Goal: Find specific page/section: Find specific page/section

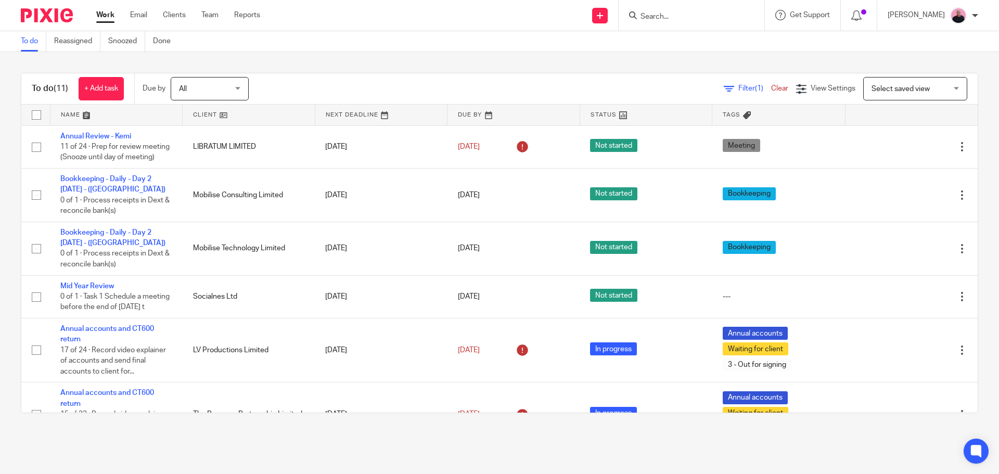
click at [667, 14] on input "Search" at bounding box center [687, 16] width 94 height 9
paste input "VIP Parcels."
type input "VIP Parcels."
click at [681, 38] on link at bounding box center [726, 45] width 176 height 24
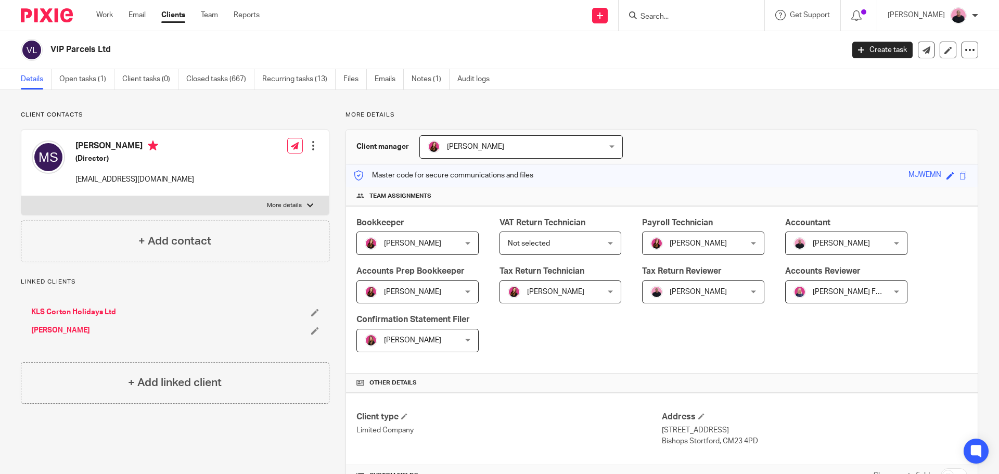
click at [308, 204] on div at bounding box center [310, 205] width 6 height 6
click at [21, 196] on input "More details" at bounding box center [21, 196] width 1 height 1
checkbox input "true"
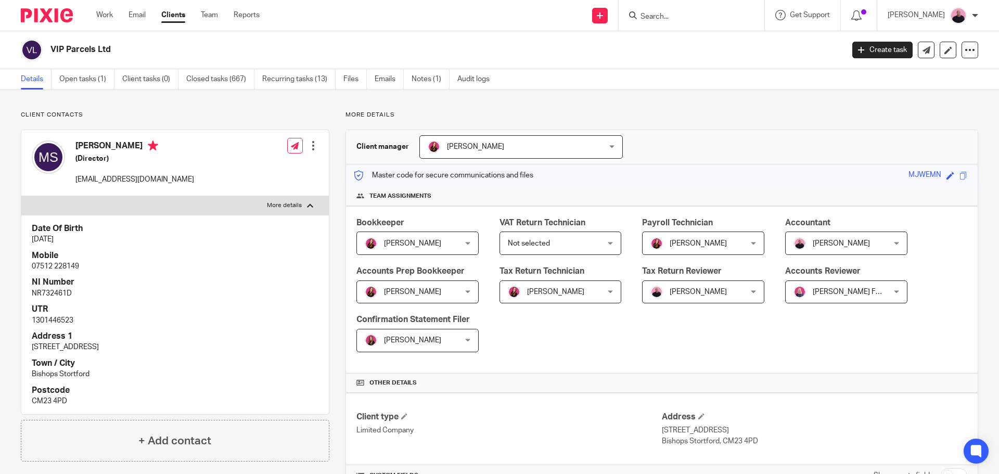
drag, startPoint x: 74, startPoint y: 144, endPoint x: 142, endPoint y: 149, distance: 68.4
click at [142, 149] on div "[PERSON_NAME] (Director) [EMAIL_ADDRESS][DOMAIN_NAME]" at bounding box center [113, 162] width 162 height 55
copy h4 "[PERSON_NAME]"
